Goal: Task Accomplishment & Management: Manage account settings

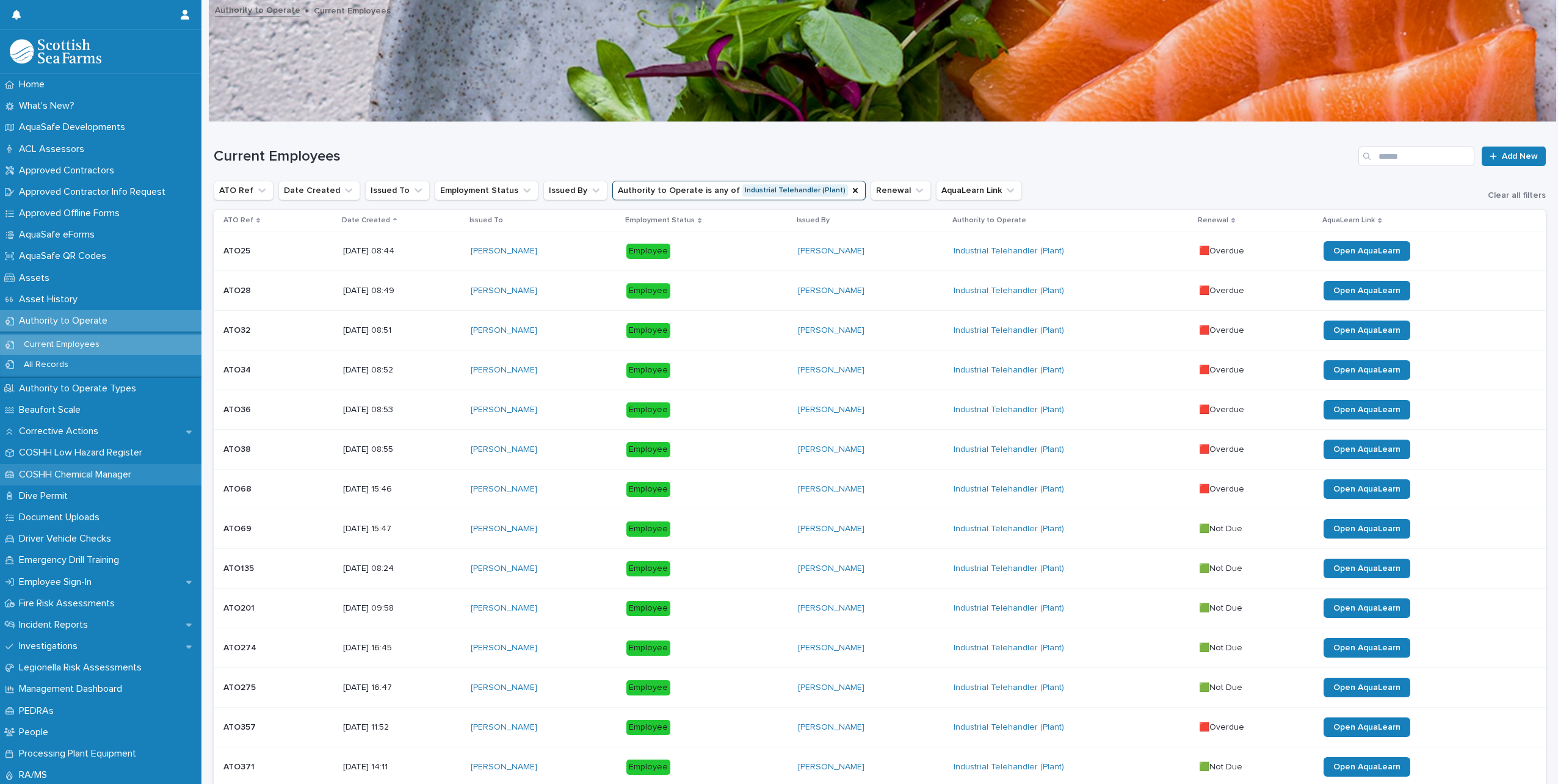
scroll to position [122, 0]
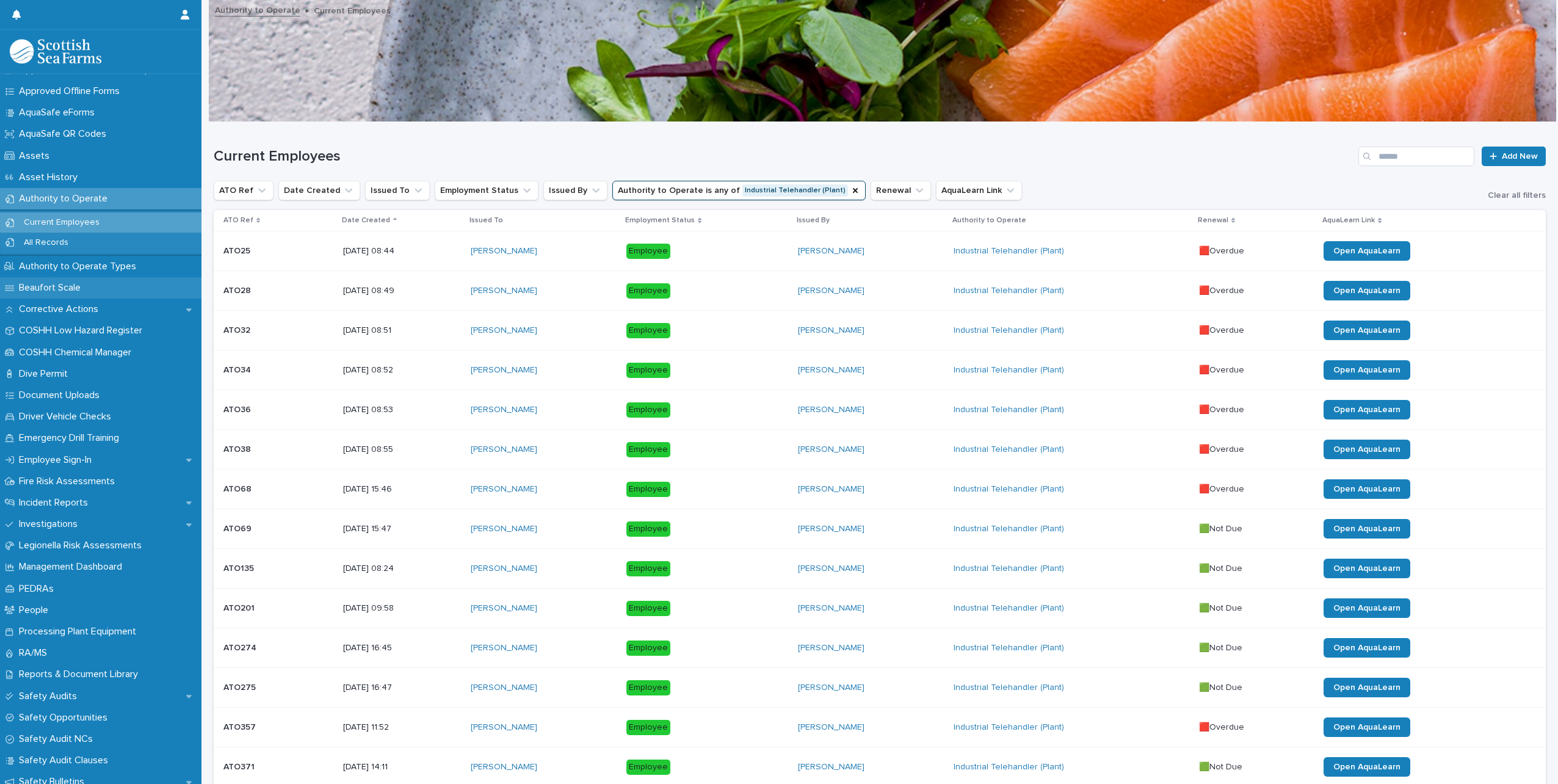
click at [60, 291] on p "Beaufort Scale" at bounding box center [52, 288] width 76 height 12
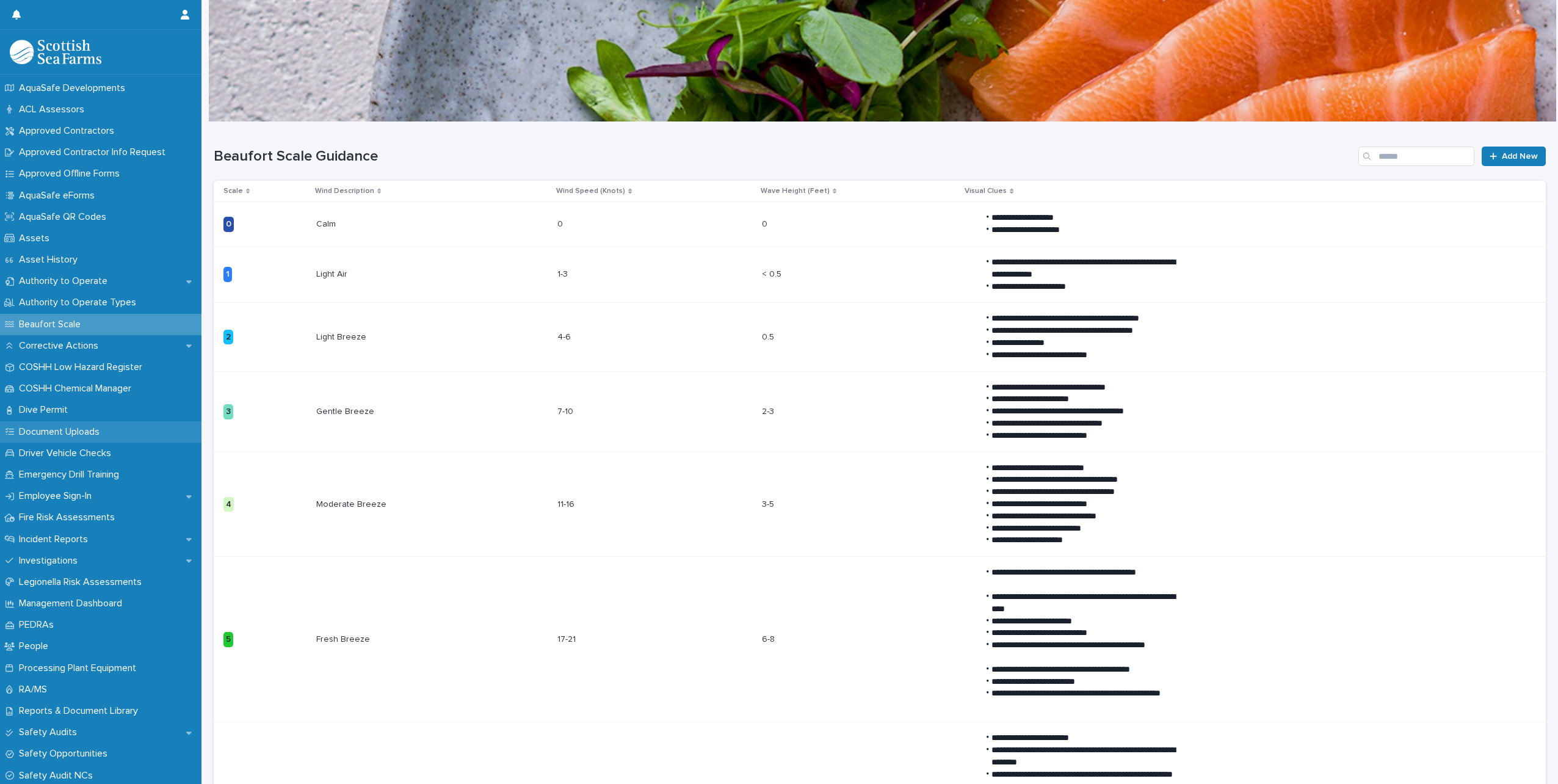
scroll to position [122, 0]
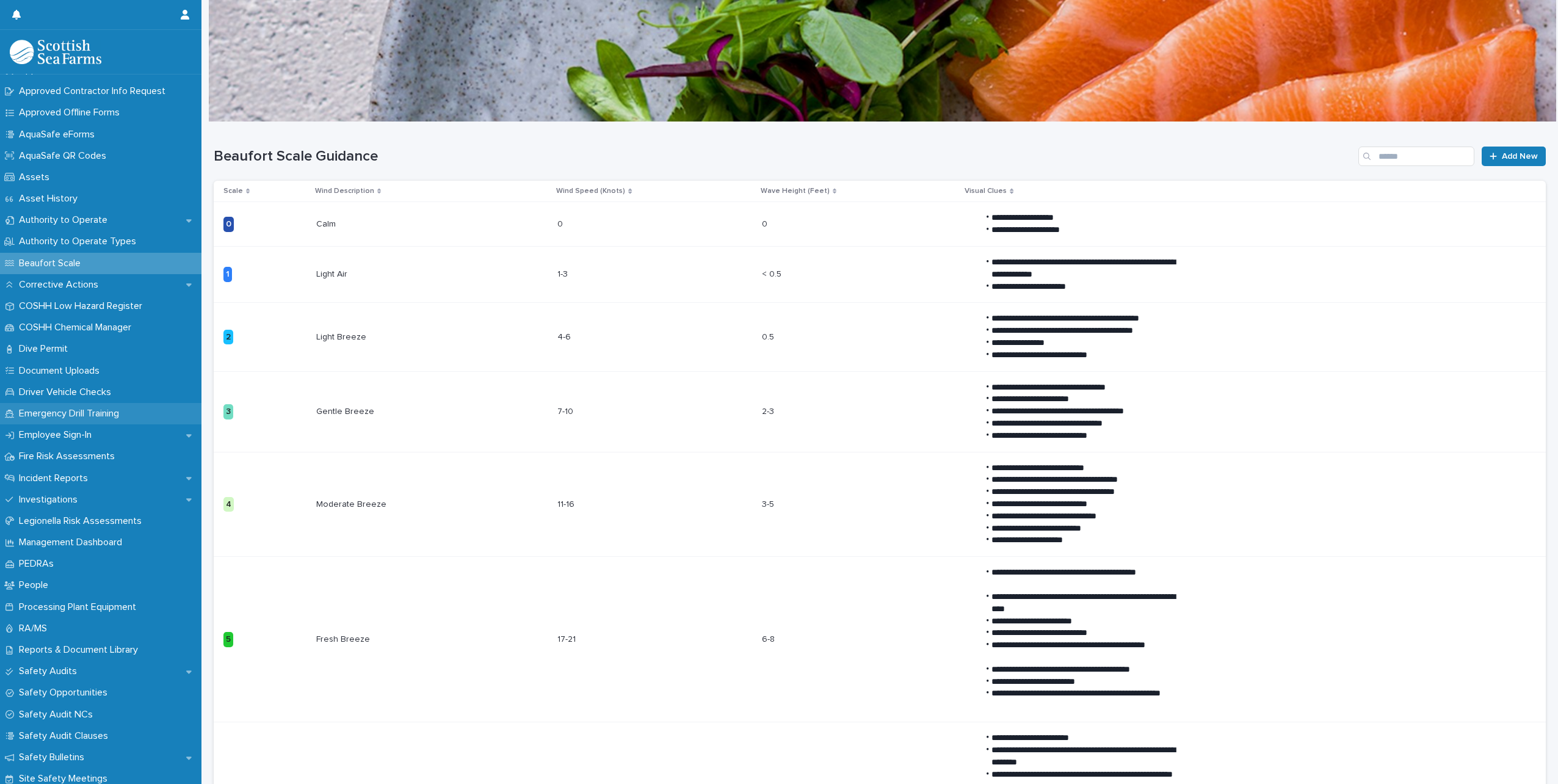
click at [100, 419] on p "Emergency Drill Training" at bounding box center [71, 413] width 115 height 12
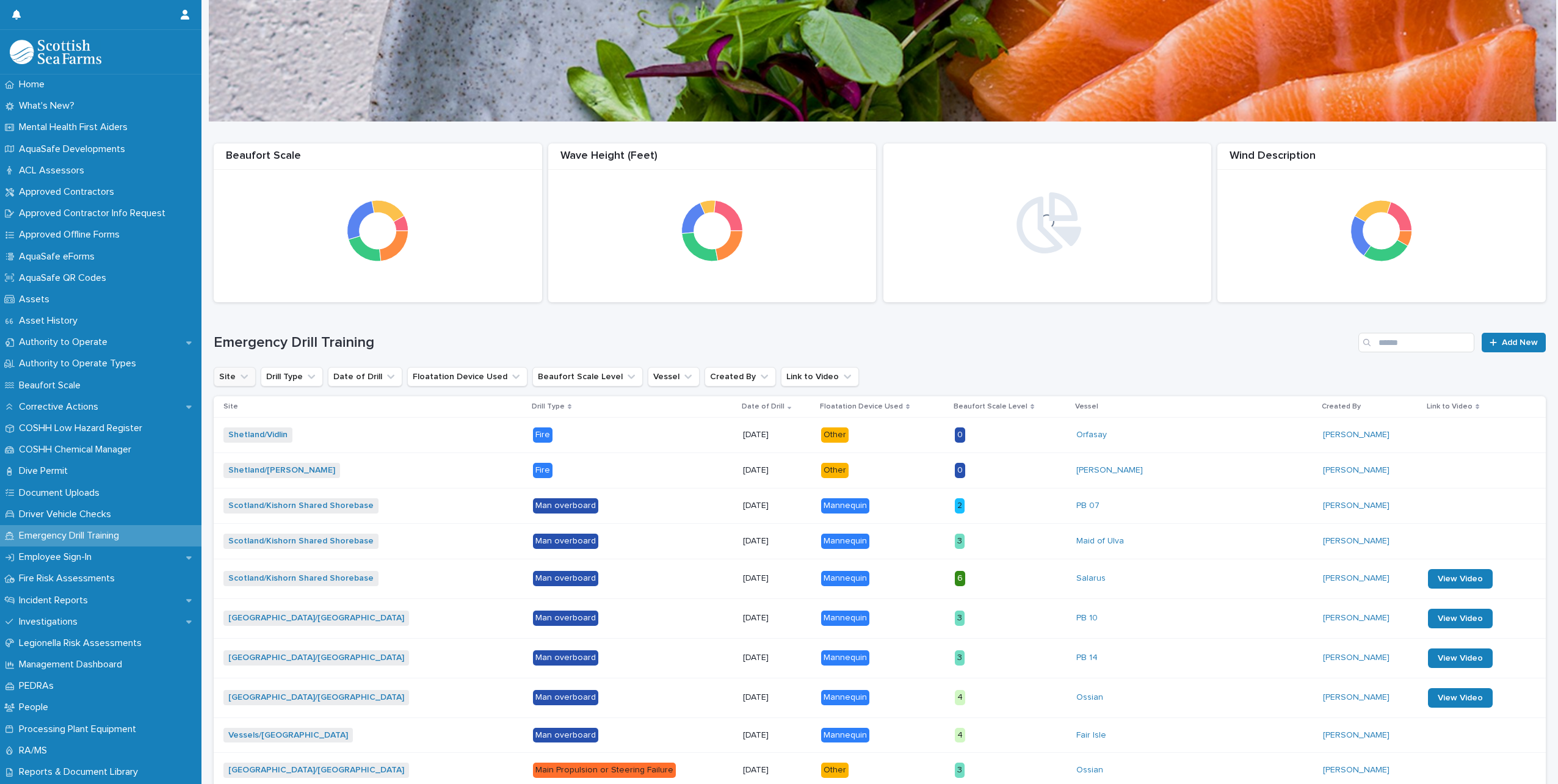
click at [247, 382] on icon "Site" at bounding box center [244, 376] width 12 height 12
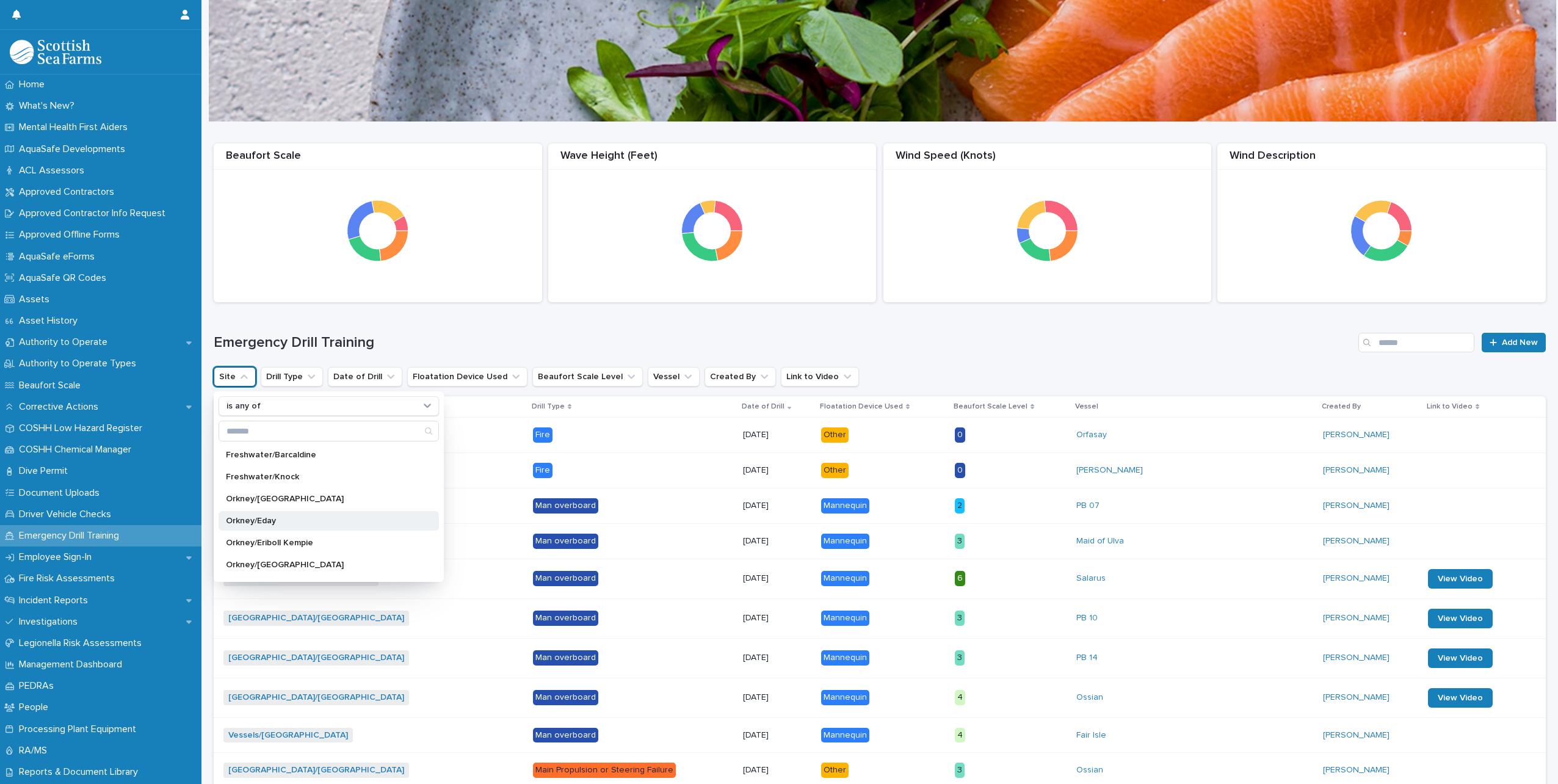
click at [261, 516] on div "Orkney/Eday" at bounding box center [329, 521] width 221 height 20
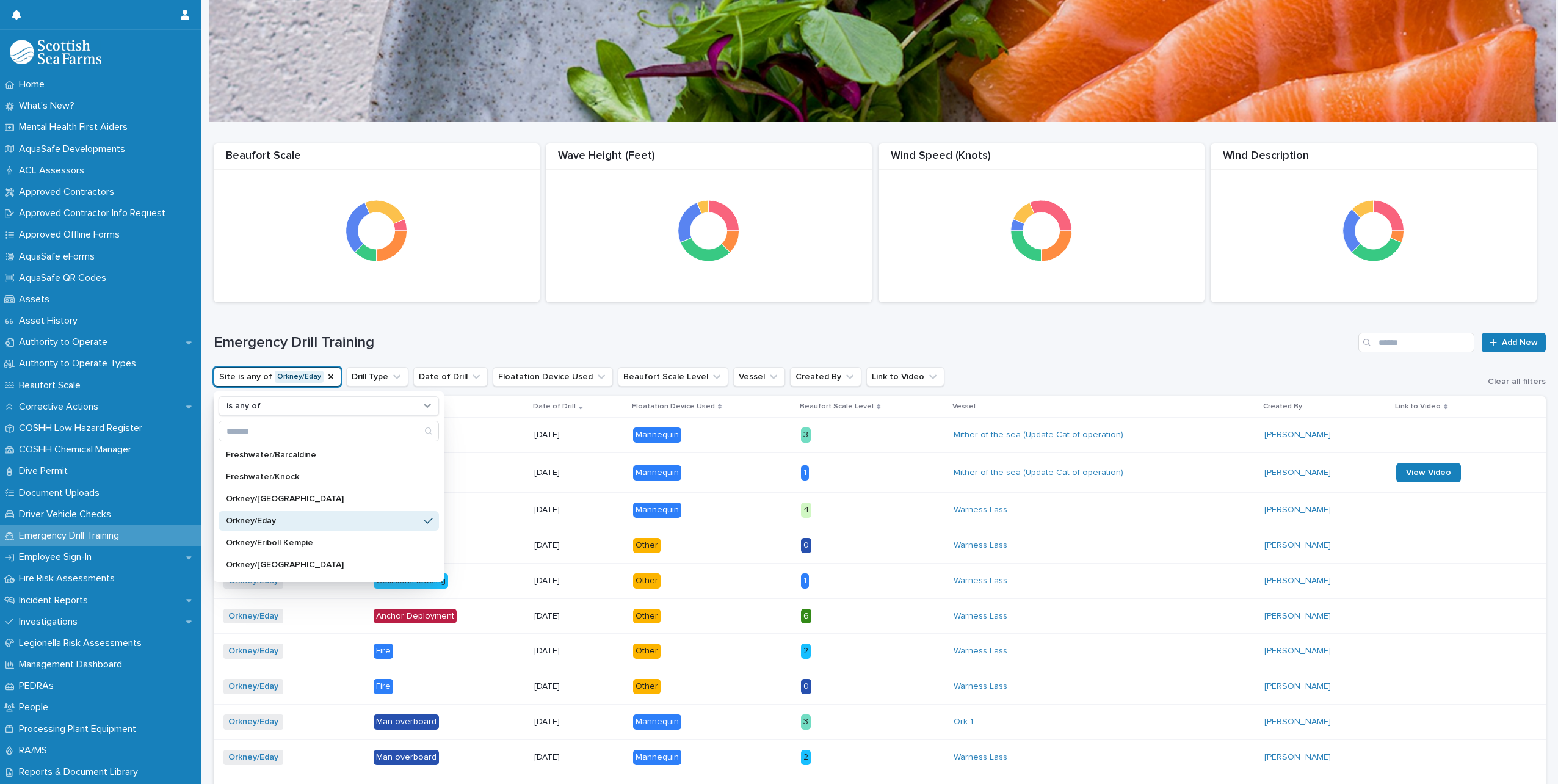
click at [999, 357] on div "Emergency Drill Training Add New" at bounding box center [880, 338] width 1332 height 59
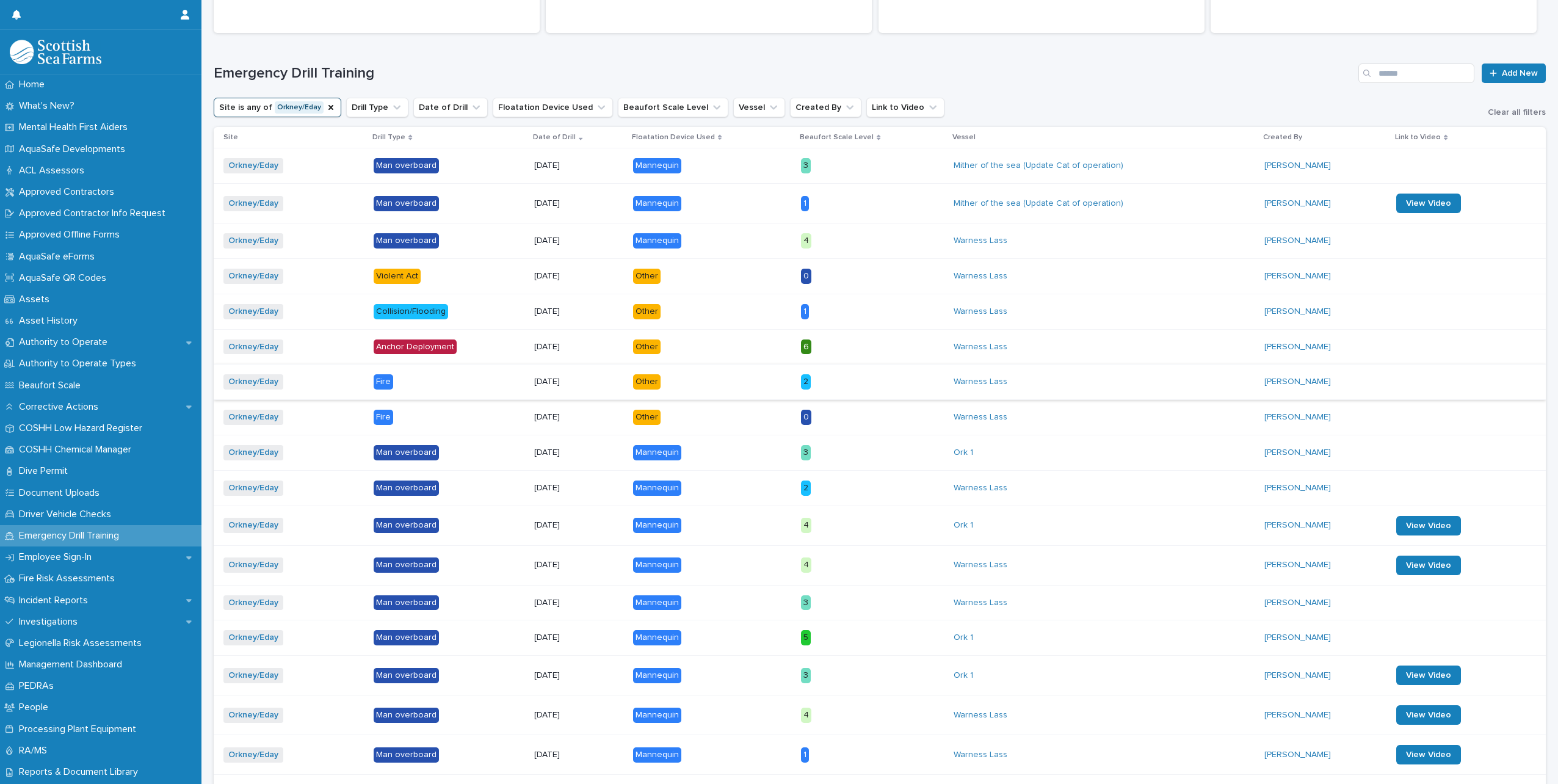
scroll to position [208, 0]
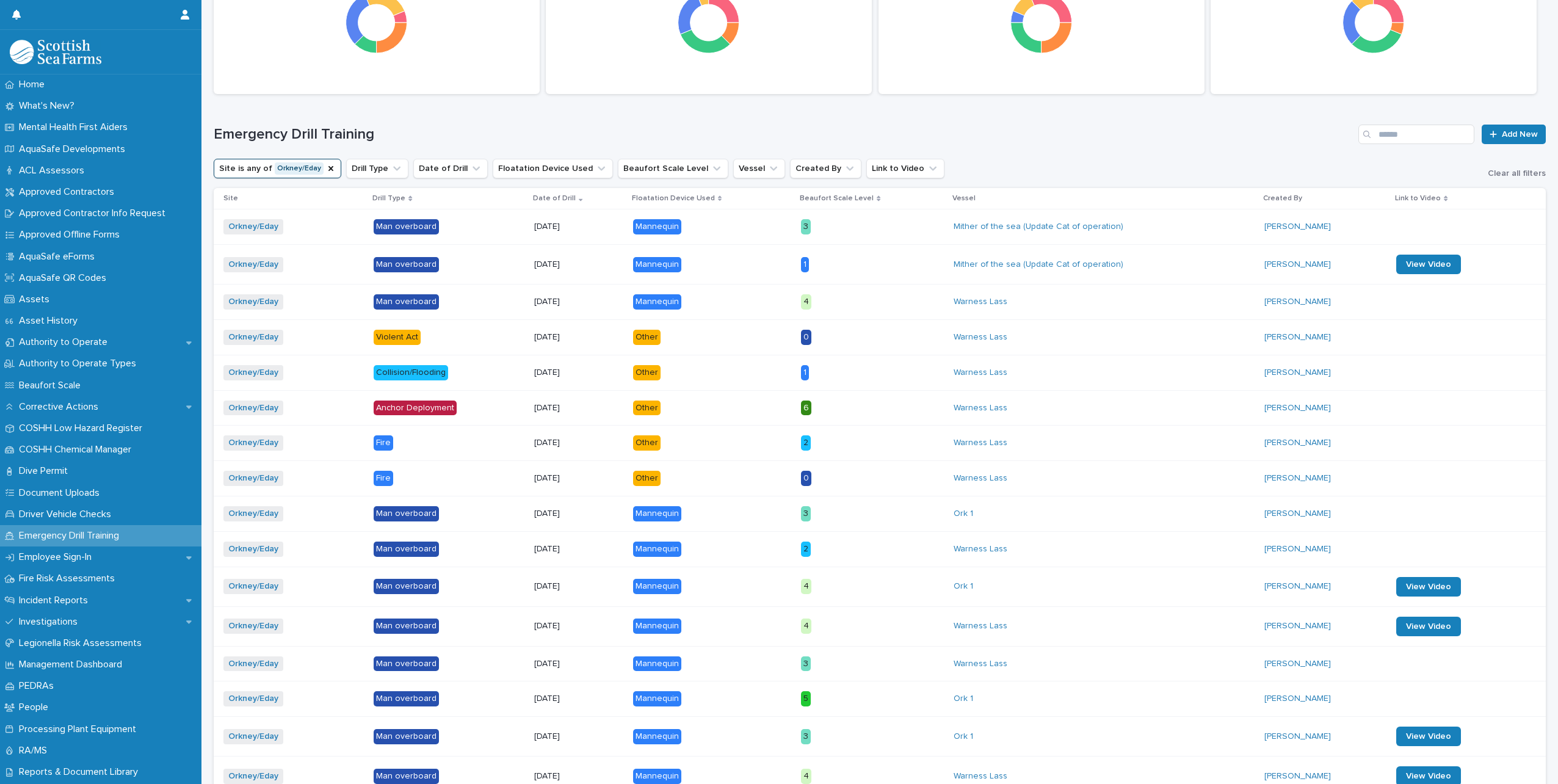
click at [474, 340] on p "Violent Act" at bounding box center [449, 337] width 151 height 15
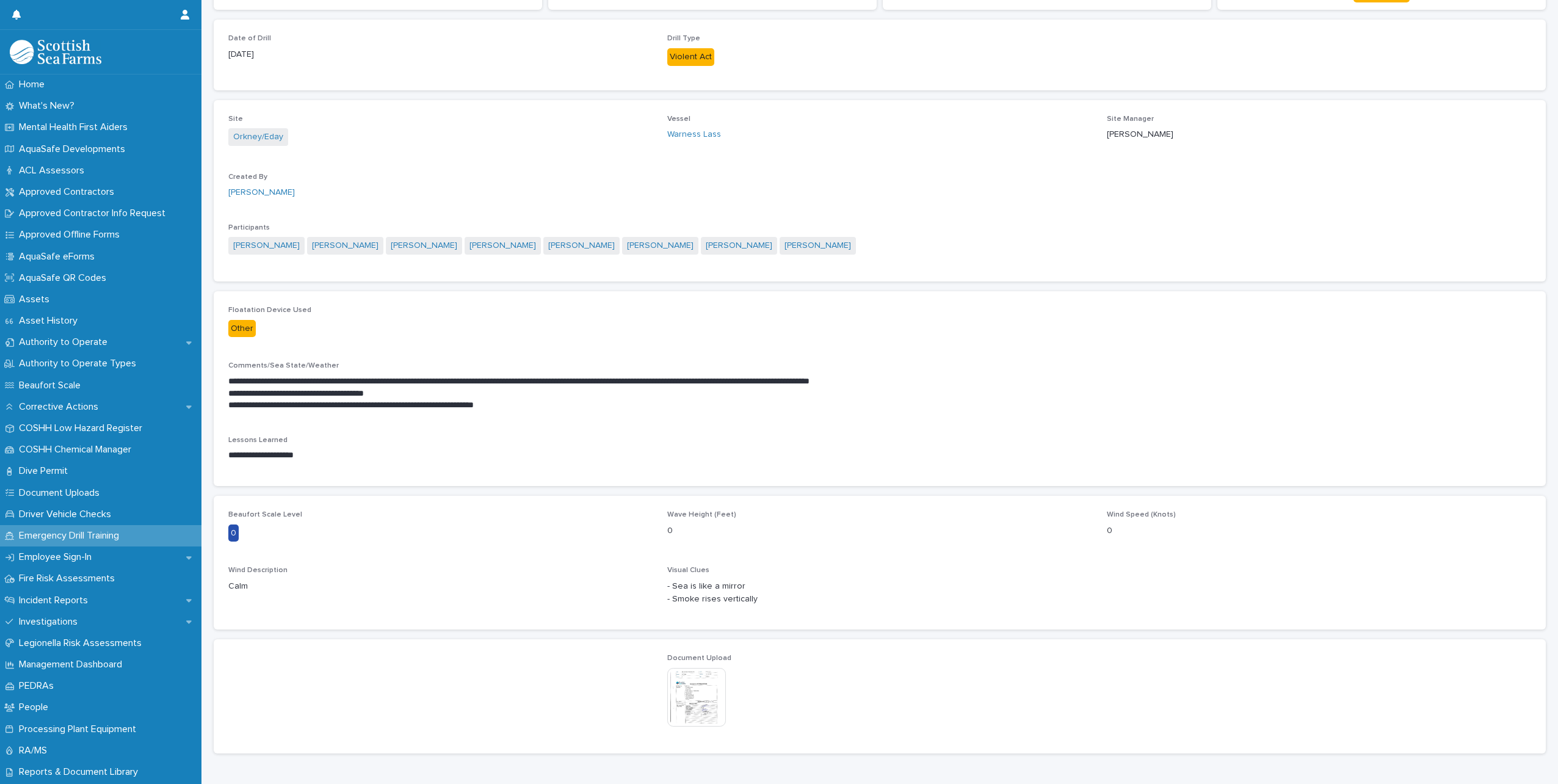
scroll to position [177, 0]
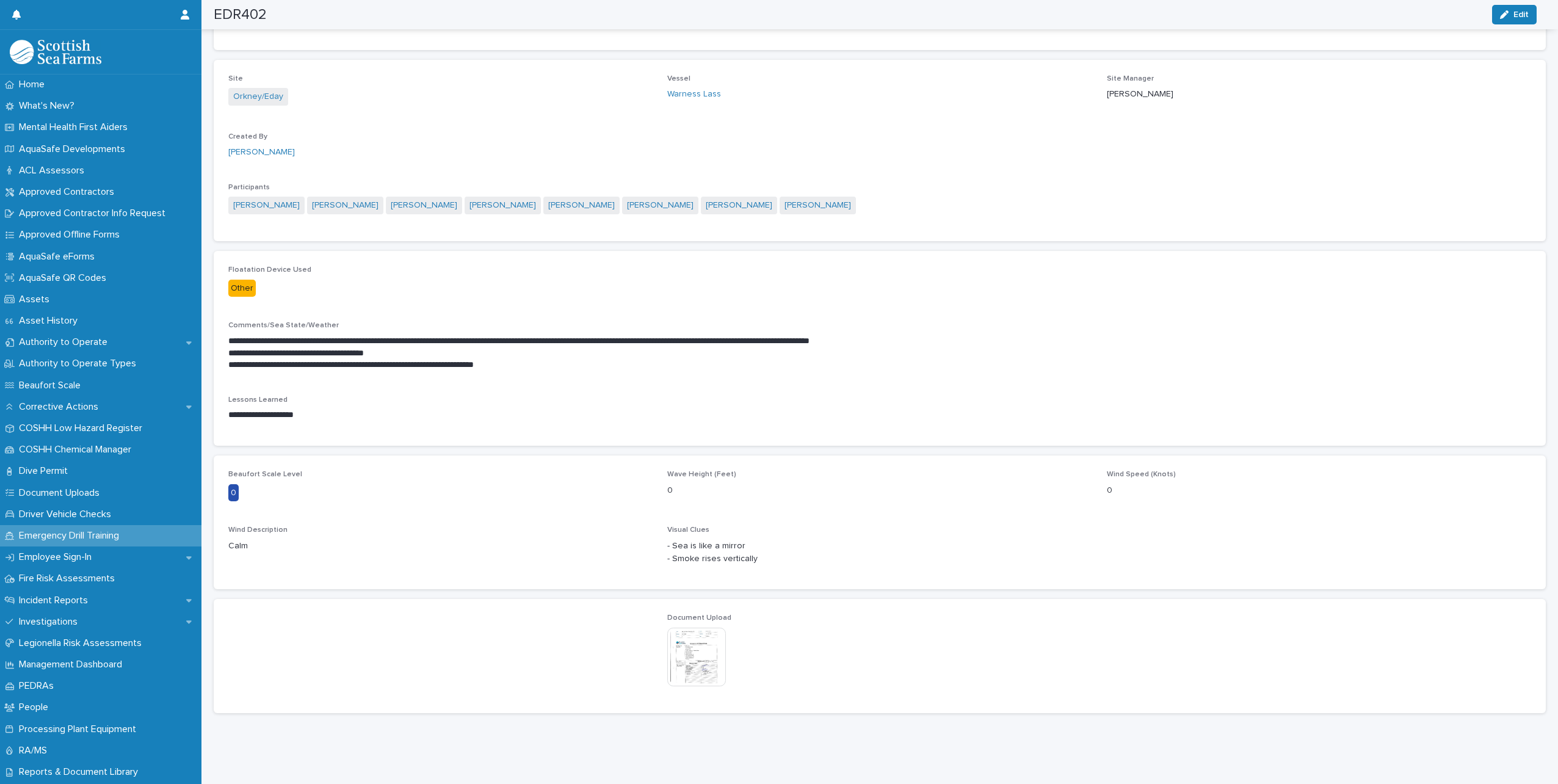
click at [699, 642] on img at bounding box center [697, 657] width 59 height 59
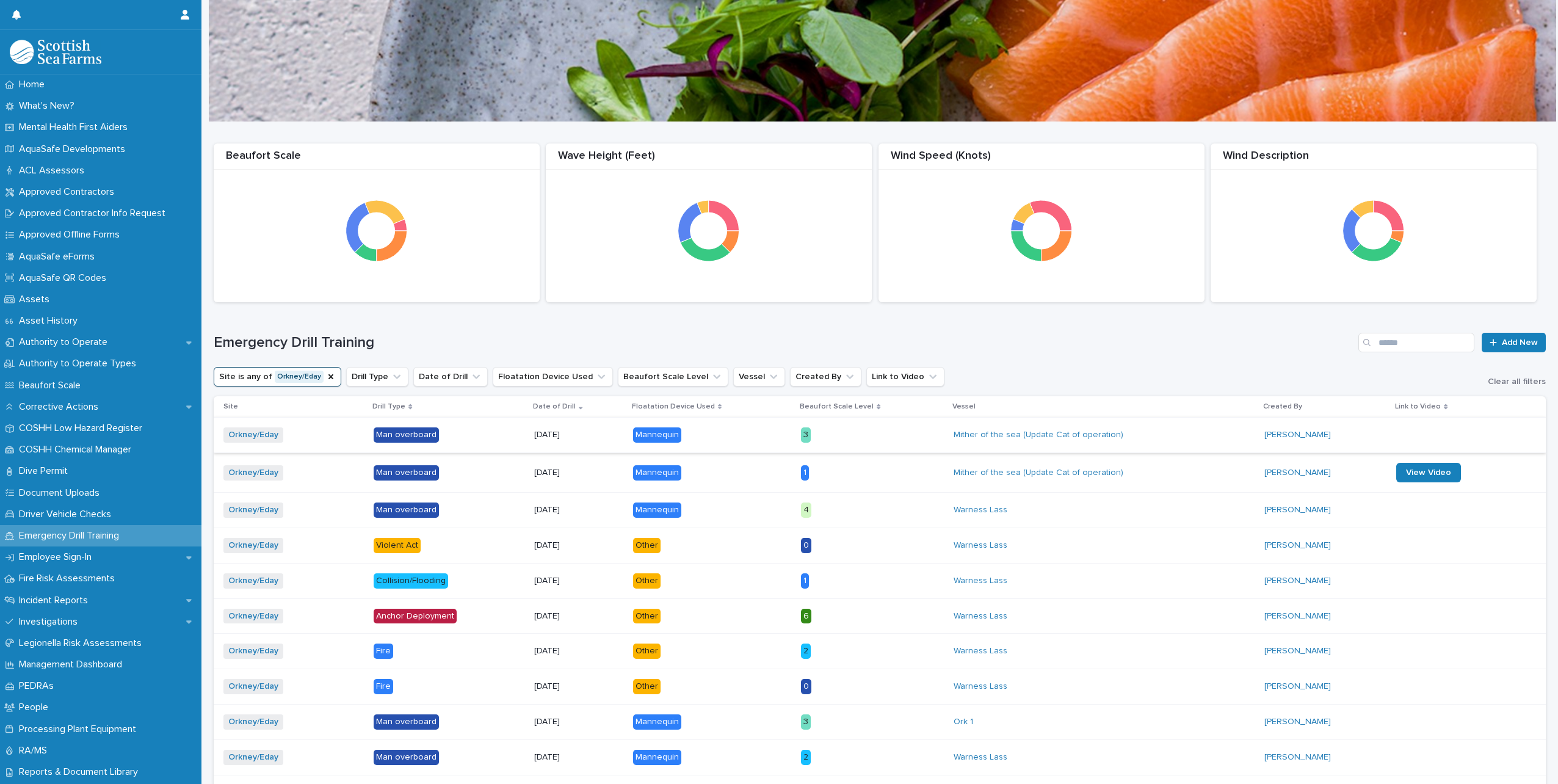
scroll to position [61, 0]
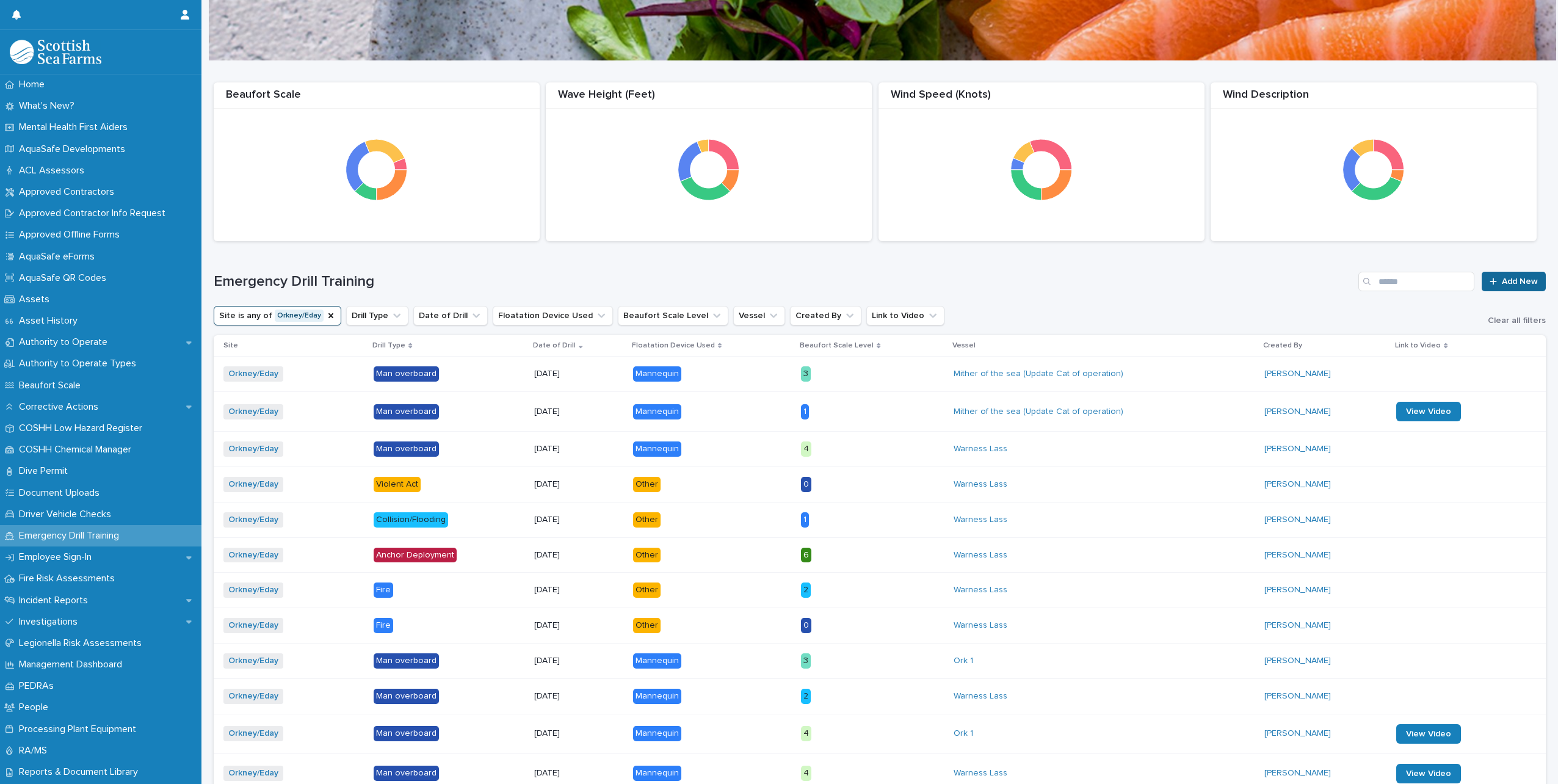
click at [1490, 285] on icon at bounding box center [1494, 282] width 7 height 8
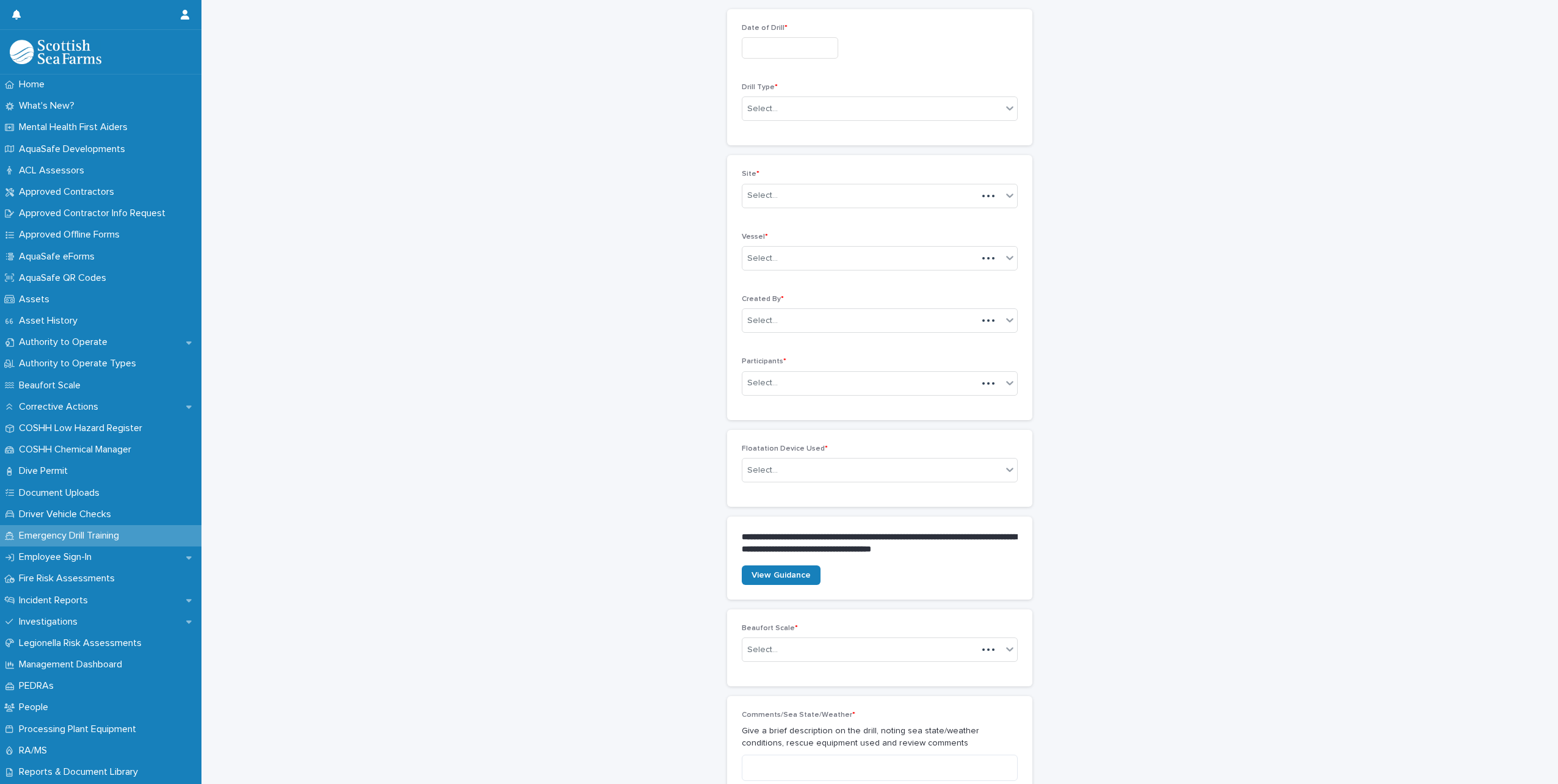
scroll to position [78, 0]
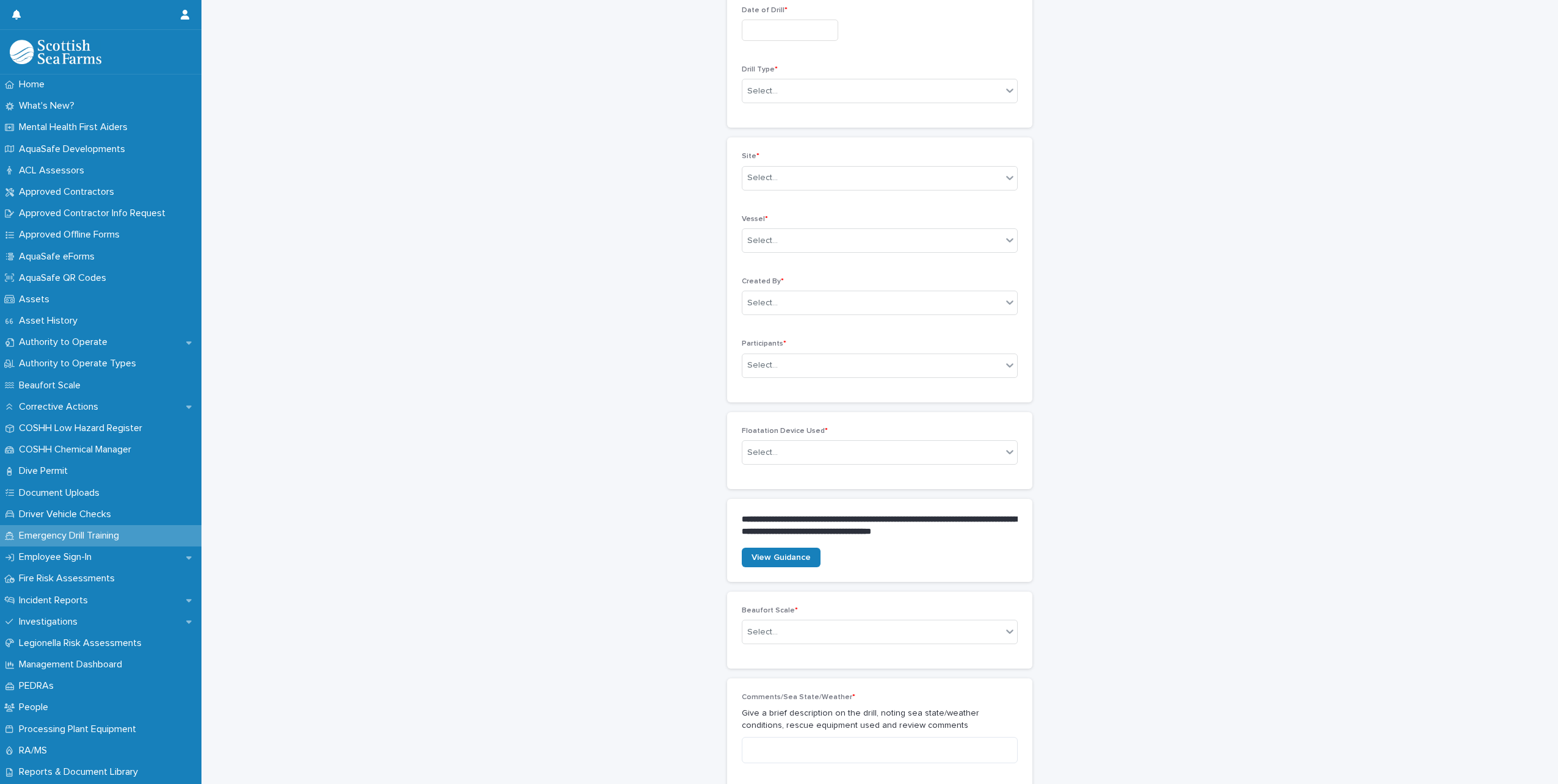
click at [802, 34] on input "text" at bounding box center [791, 30] width 97 height 21
click at [672, 636] on div "**********" at bounding box center [880, 491] width 1332 height 1139
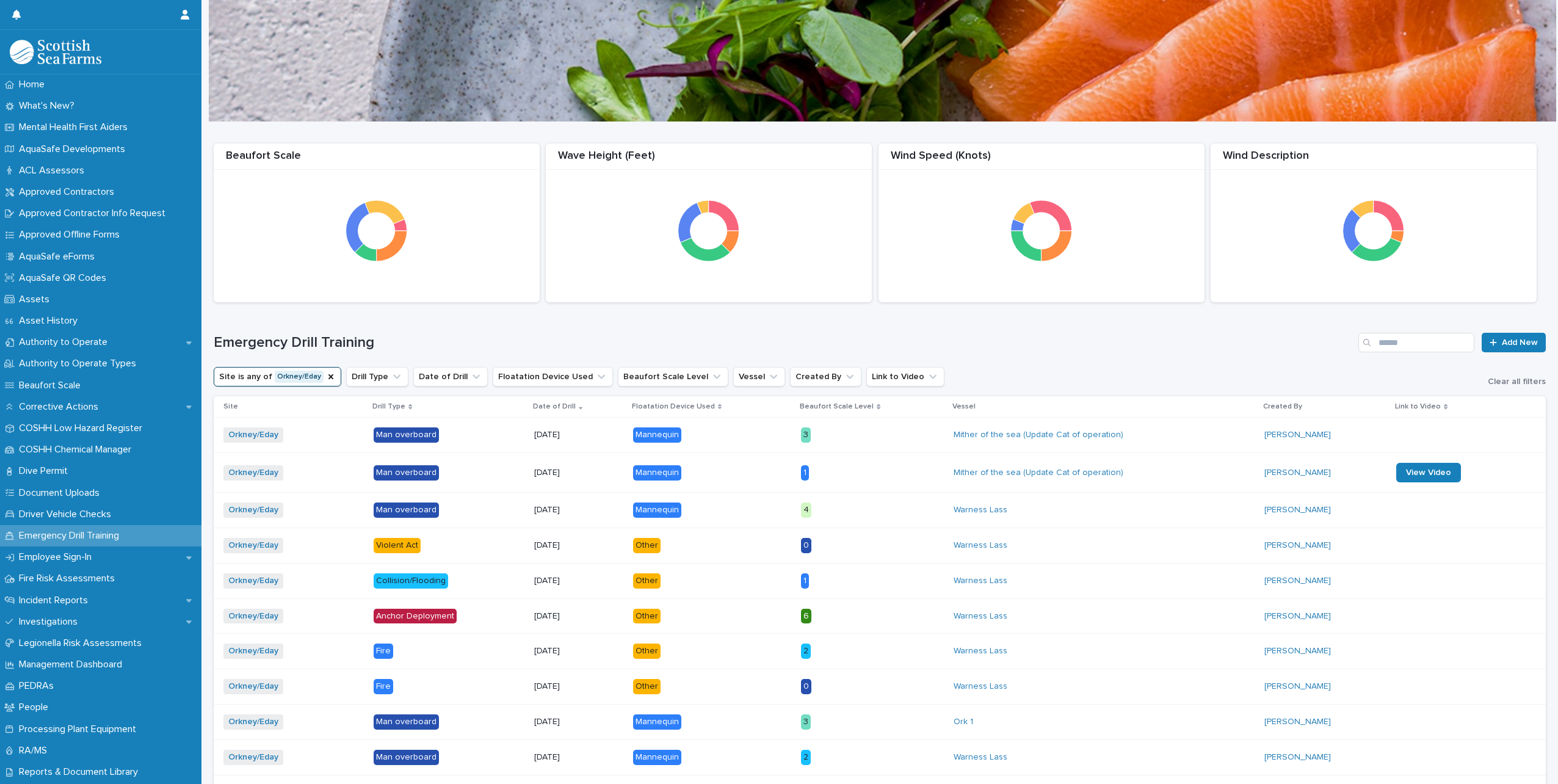
click at [1023, 390] on div "Beaufort Scale Wind Speed (Knots) Wind Description Wave Height (Feet) Emergency…" at bounding box center [880, 644] width 1332 height 1044
click at [326, 375] on icon "Site" at bounding box center [331, 377] width 10 height 10
click at [958, 327] on div "Emergency Drill Training Add New" at bounding box center [880, 338] width 1332 height 59
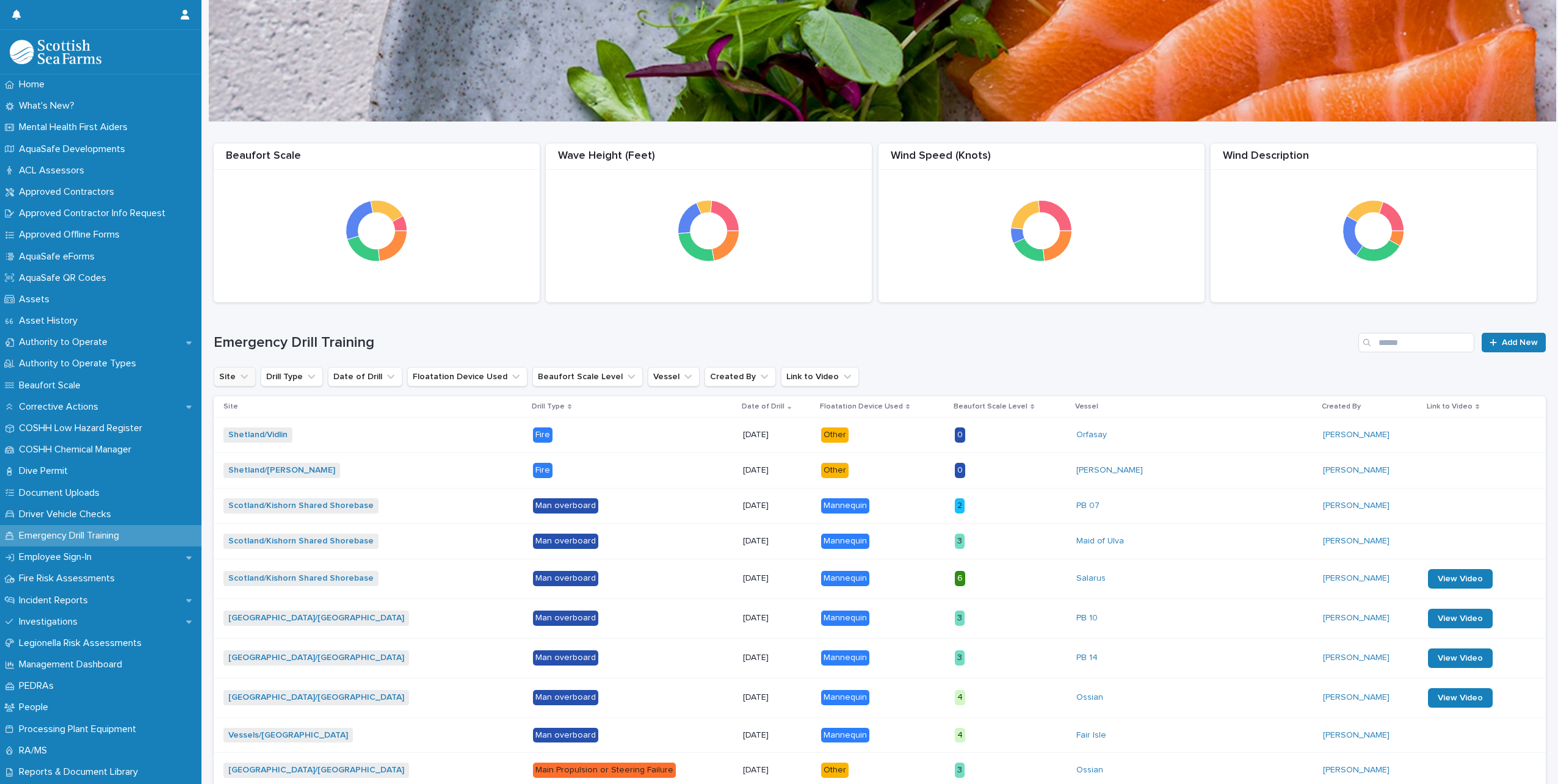
click at [708, 341] on h1 "Emergency Drill Training" at bounding box center [784, 343] width 1140 height 18
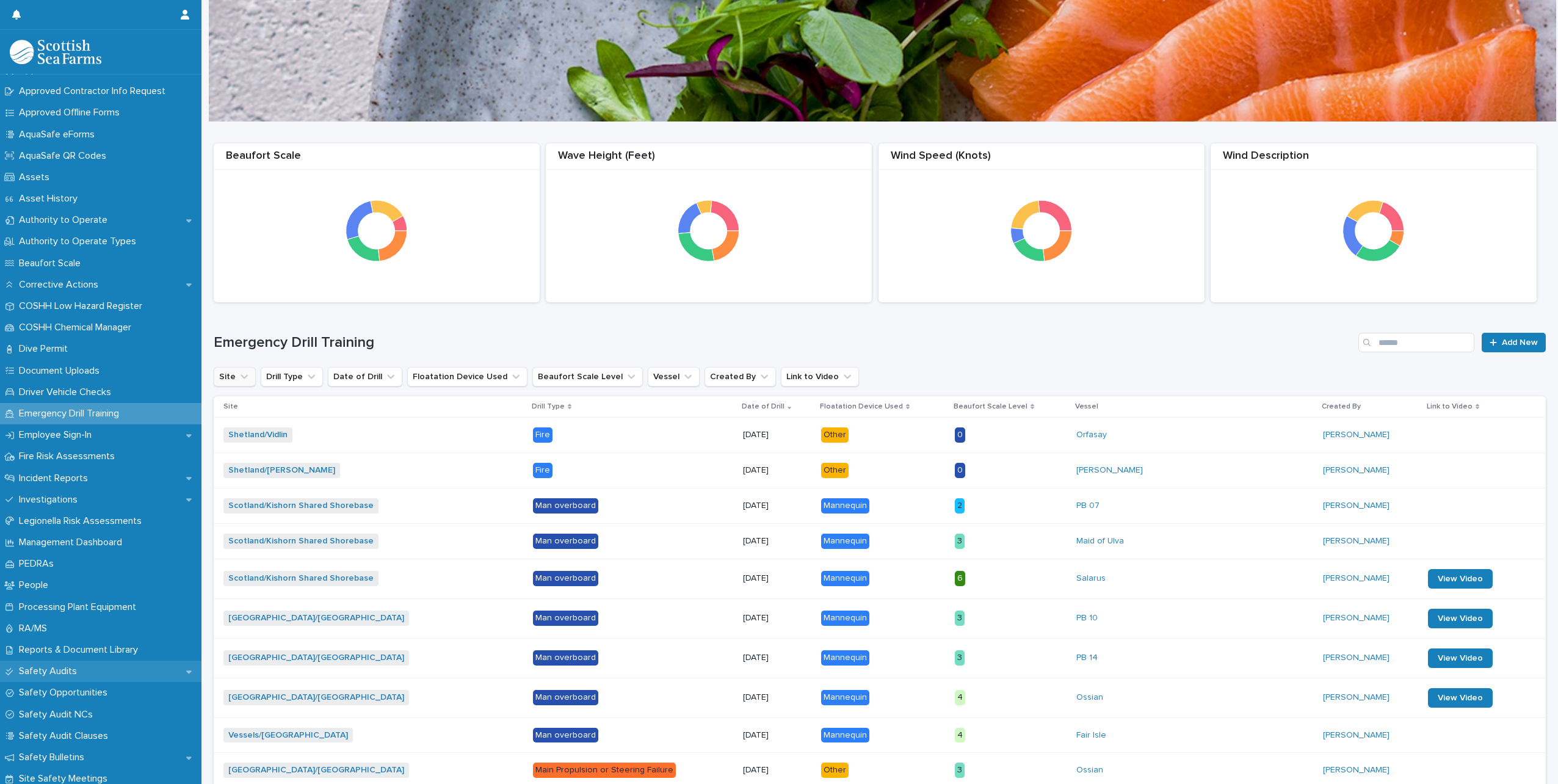
scroll to position [244, 0]
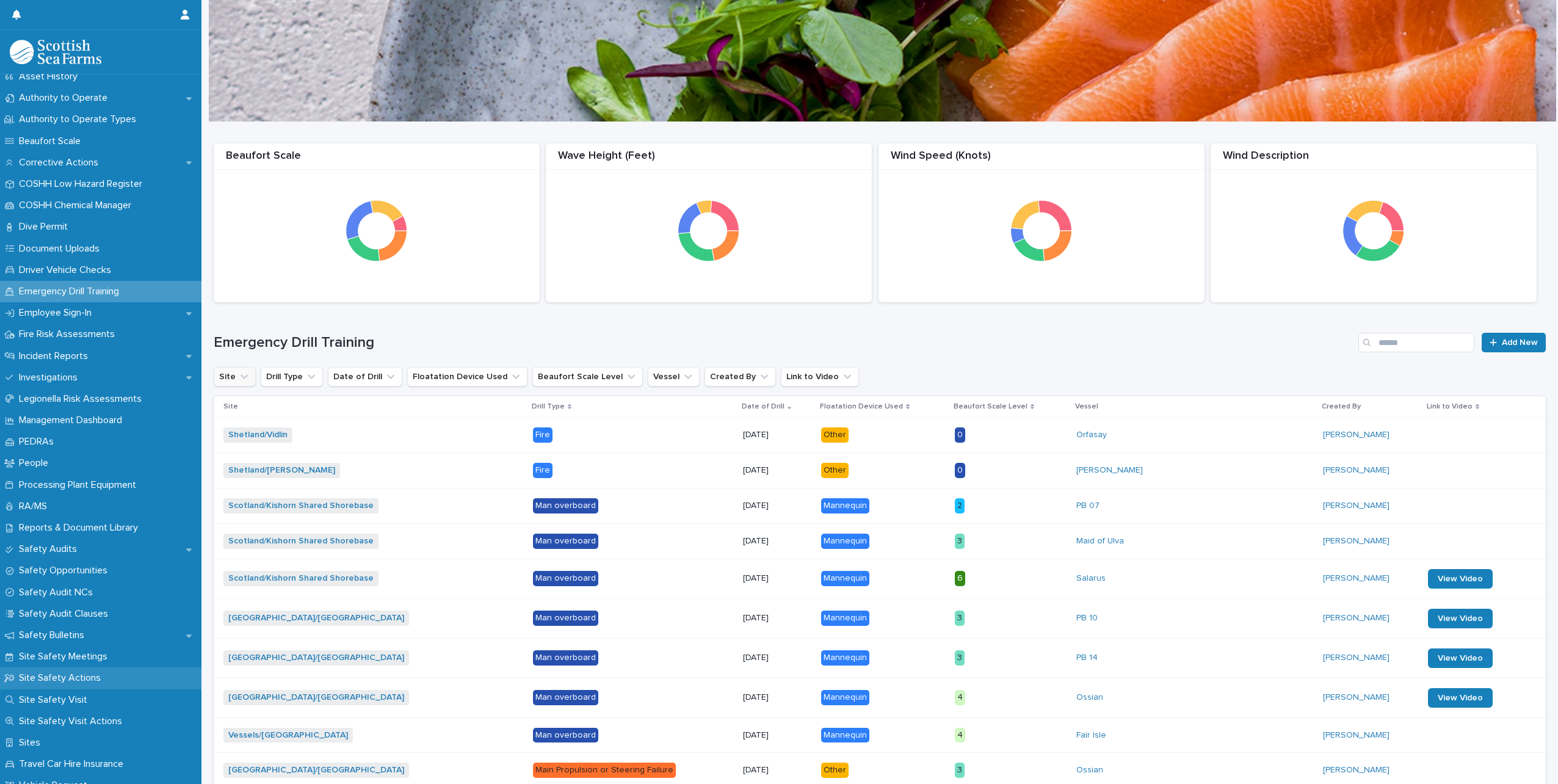
click at [102, 670] on div "Site Safety Actions" at bounding box center [101, 678] width 202 height 21
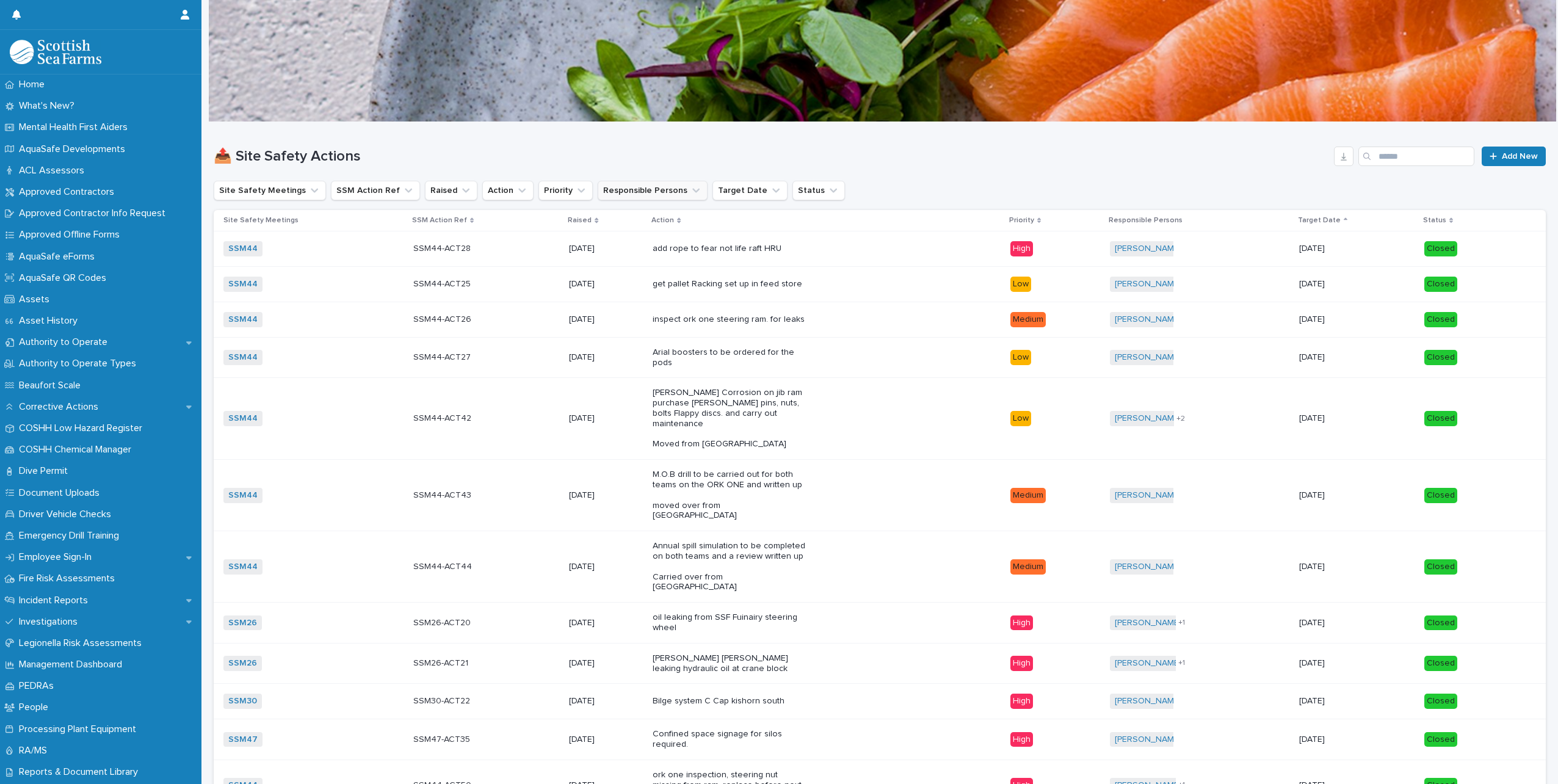
click at [690, 194] on icon "Responsible Persons" at bounding box center [696, 190] width 12 height 12
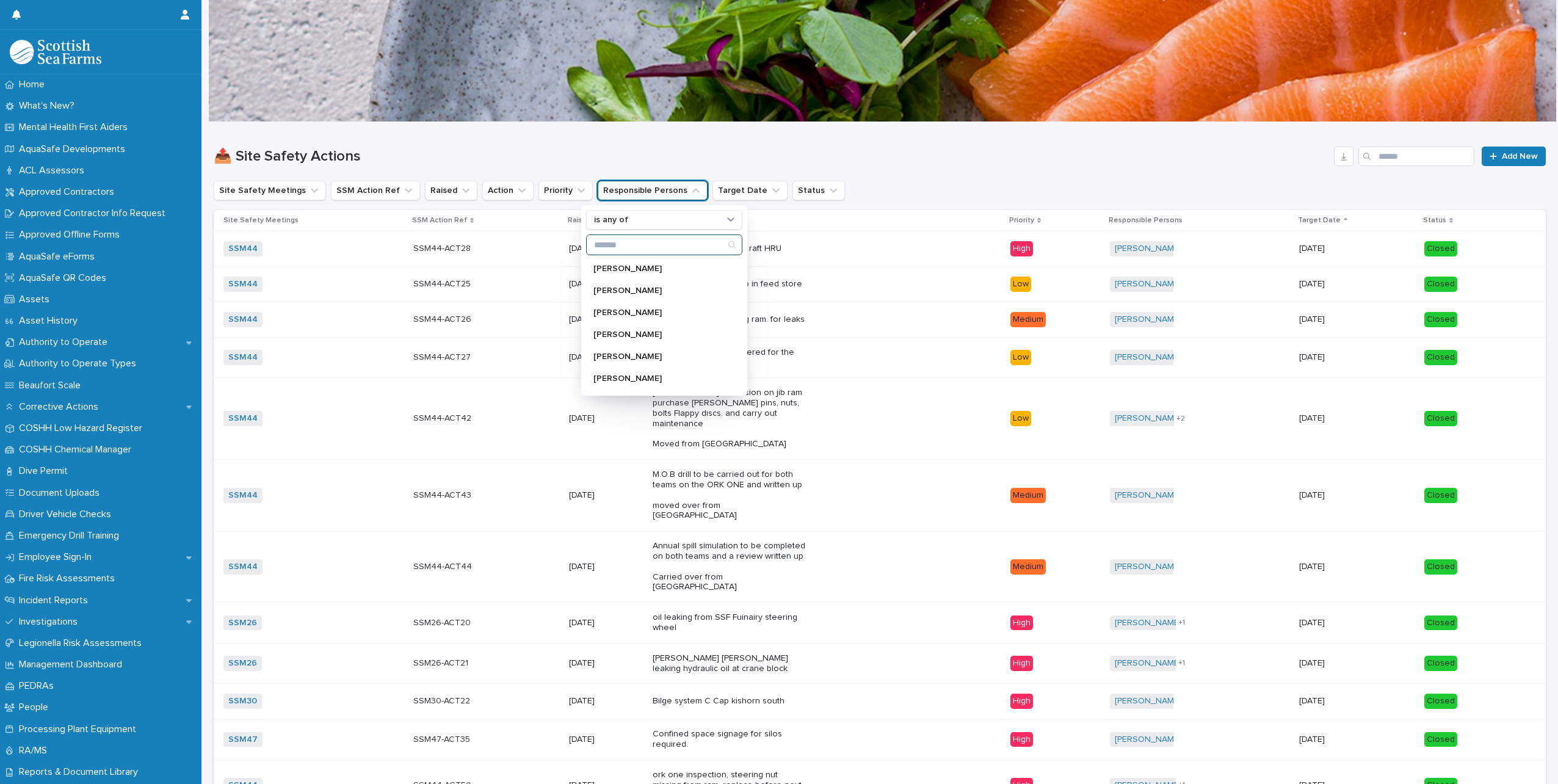
click at [652, 249] on input "Search" at bounding box center [664, 245] width 155 height 20
type input "*"
type input "*****"
click at [624, 268] on p "[PERSON_NAME]" at bounding box center [658, 268] width 130 height 8
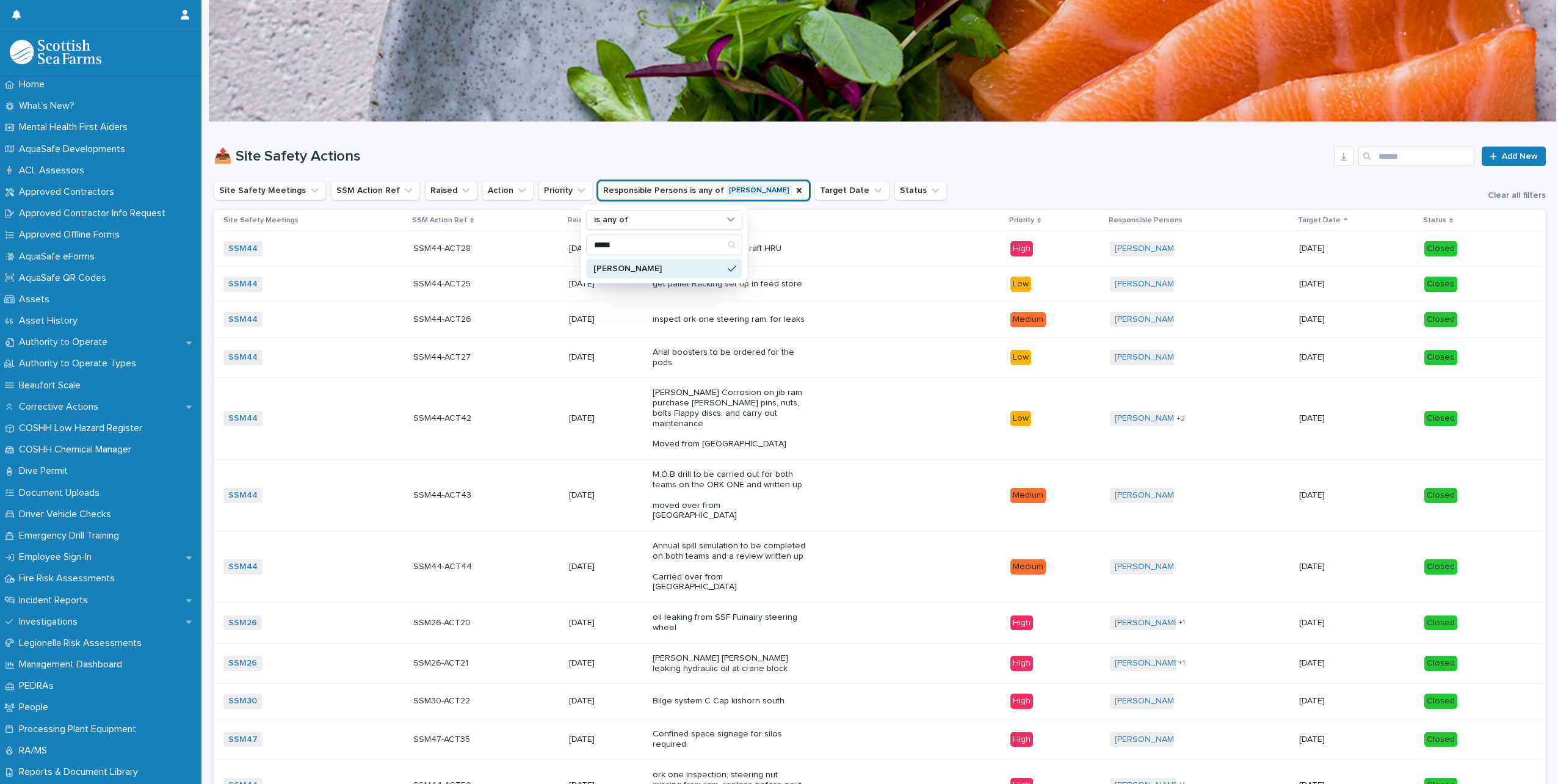
click at [998, 183] on div "Site Safety Meetings SSM Action Ref Raised Action Priority Responsible Persons …" at bounding box center [880, 191] width 1332 height 20
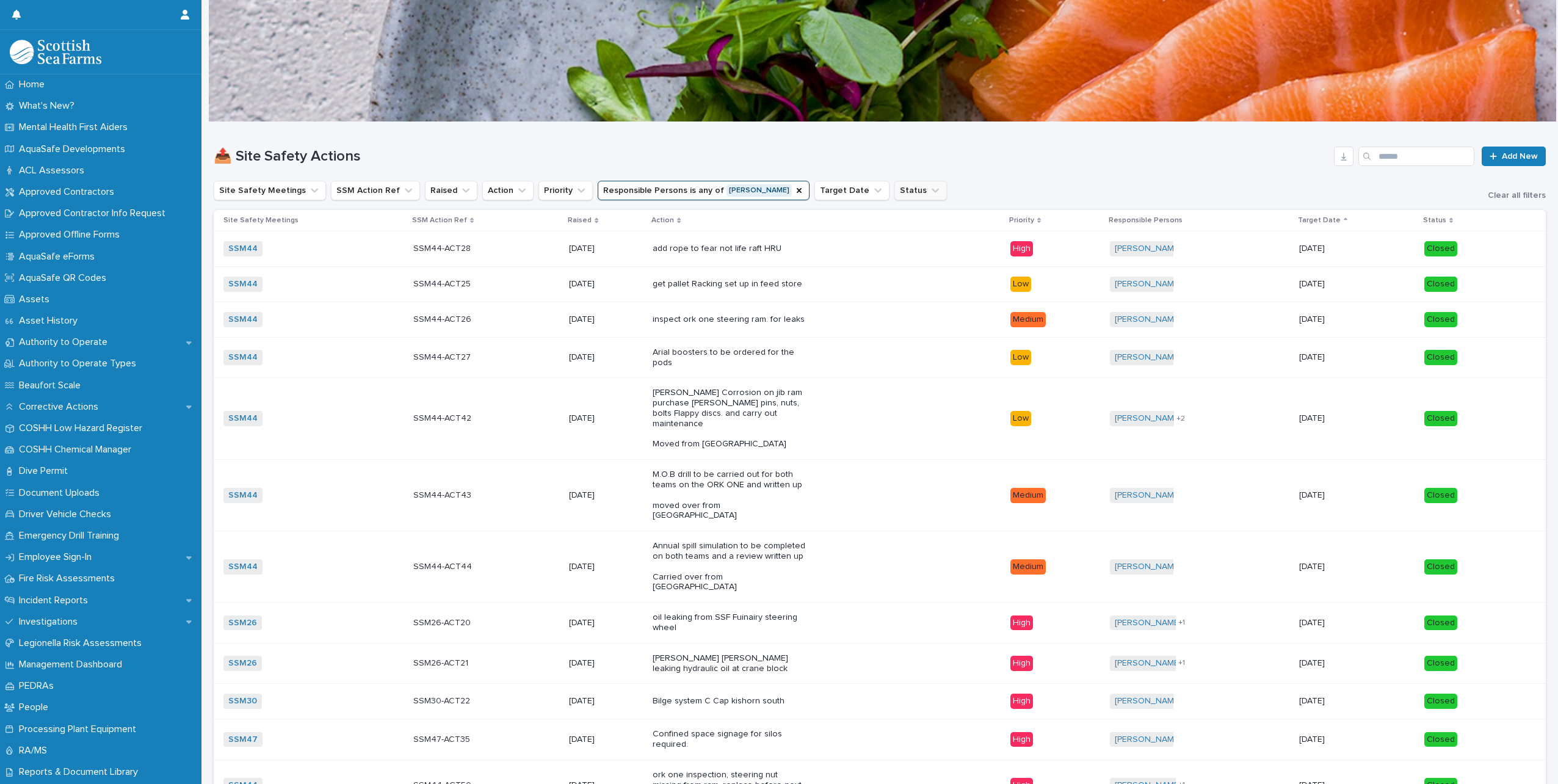
click at [929, 193] on icon "Status" at bounding box center [935, 190] width 12 height 12
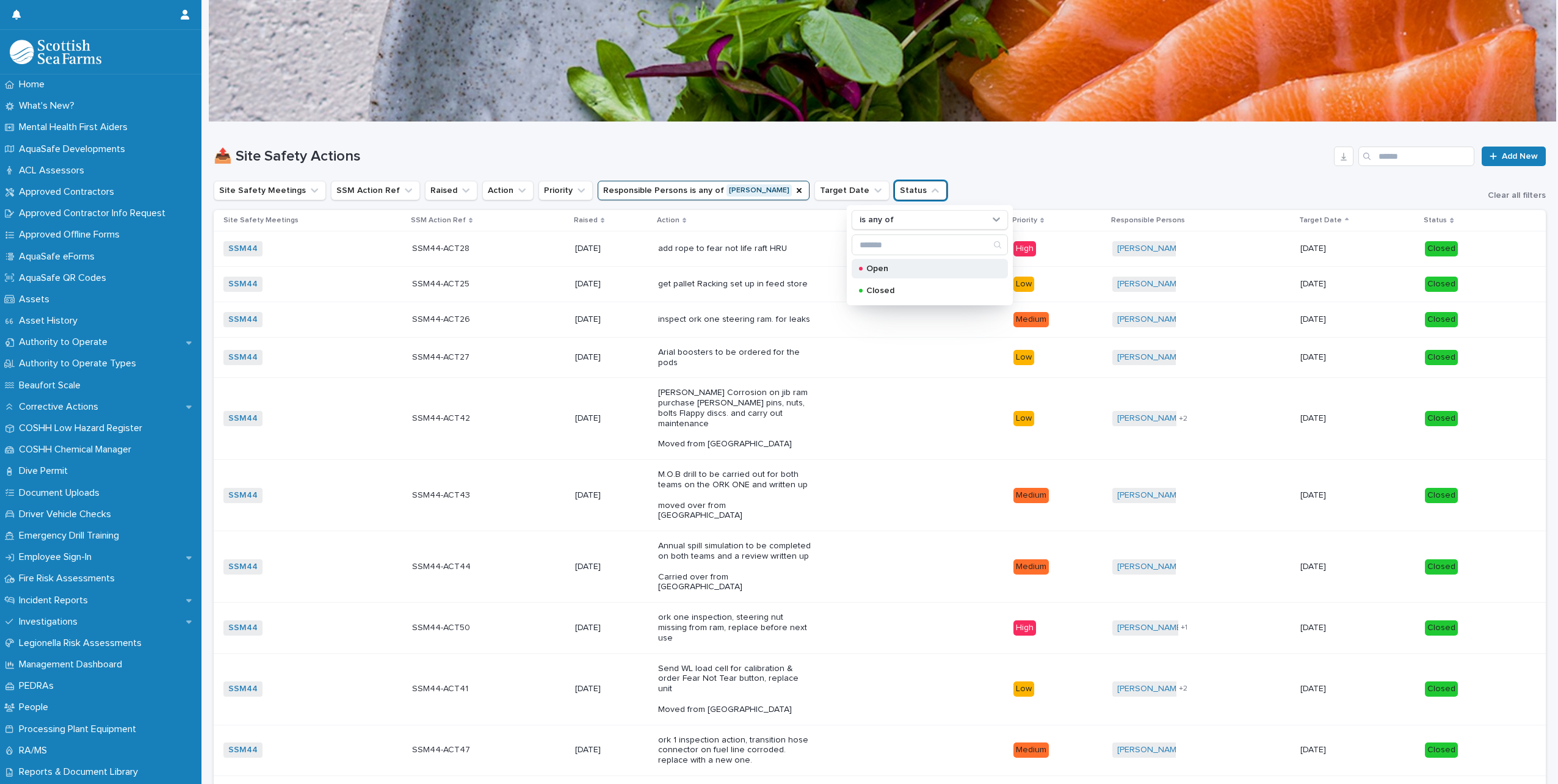
click at [880, 275] on div "Open" at bounding box center [929, 268] width 156 height 20
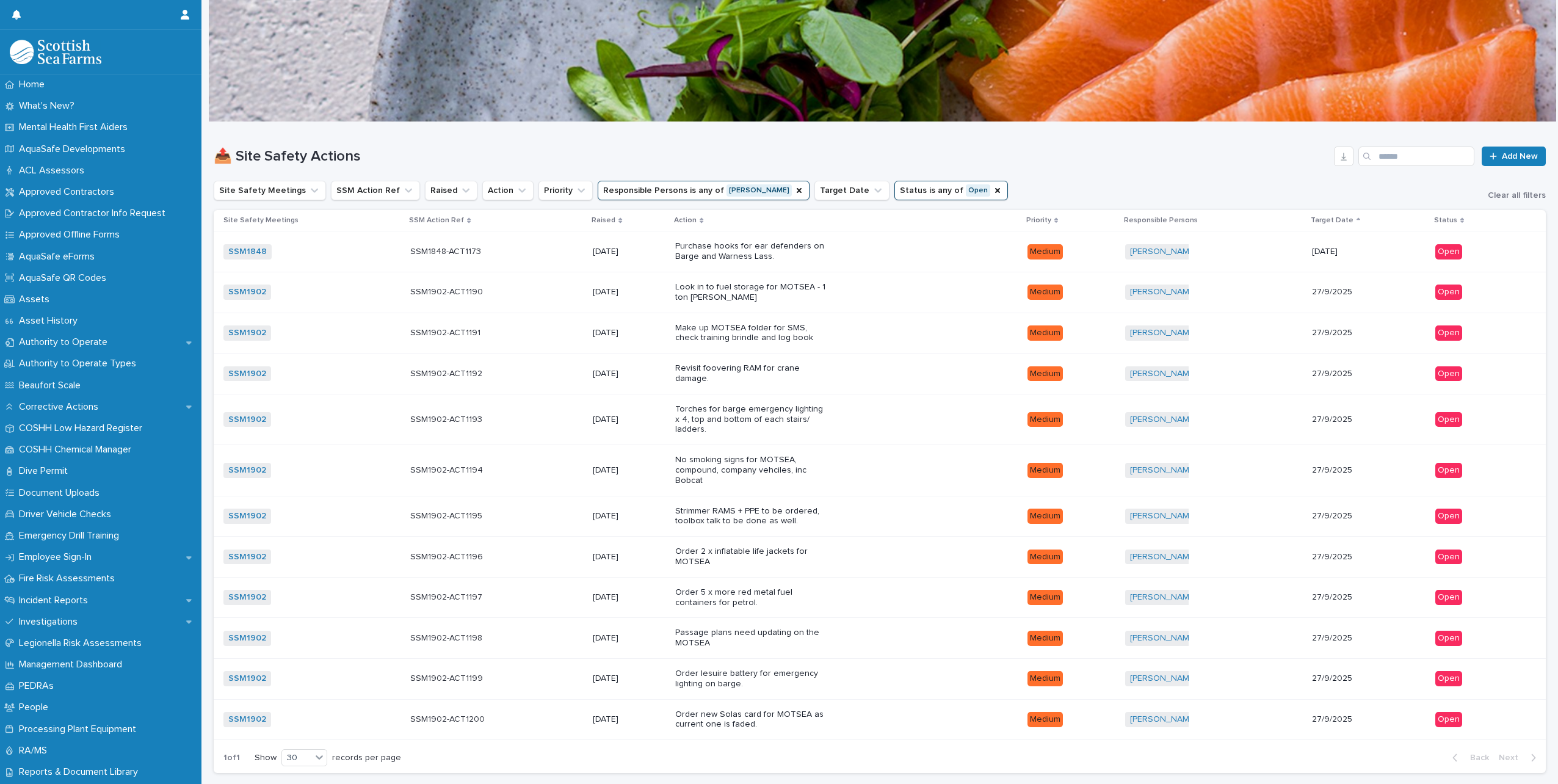
click at [849, 371] on div "Revisit foovering RAM for crane damage." at bounding box center [847, 373] width 343 height 31
click at [871, 298] on div "Look in to fuel storage for MOTSEA - 1 ton [PERSON_NAME]" at bounding box center [847, 293] width 343 height 31
